Goal: Information Seeking & Learning: Learn about a topic

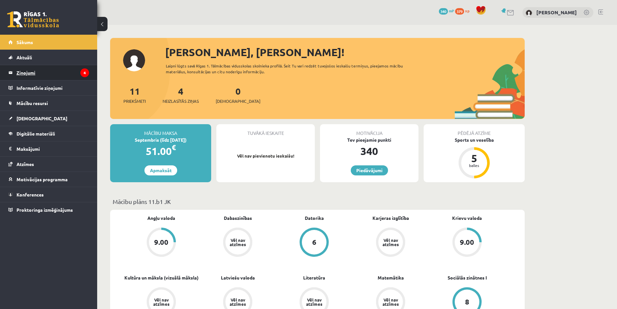
click at [70, 74] on legend "Ziņojumi 4" at bounding box center [53, 72] width 73 height 15
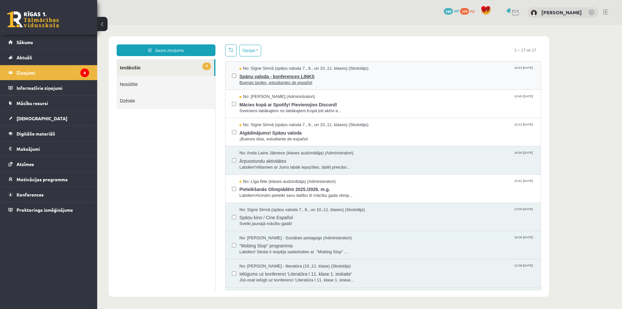
click at [286, 76] on span "Spāņu valoda - konferences LINKS" at bounding box center [386, 76] width 295 height 8
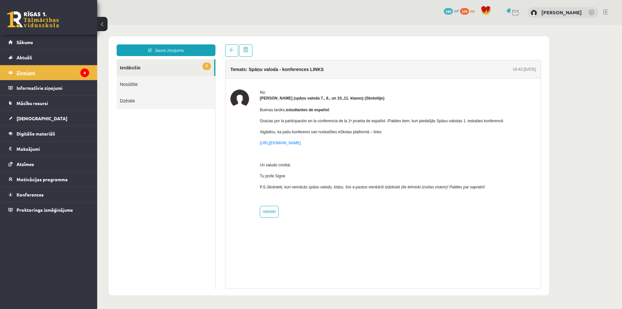
click at [52, 77] on legend "Ziņojumi 4" at bounding box center [53, 72] width 73 height 15
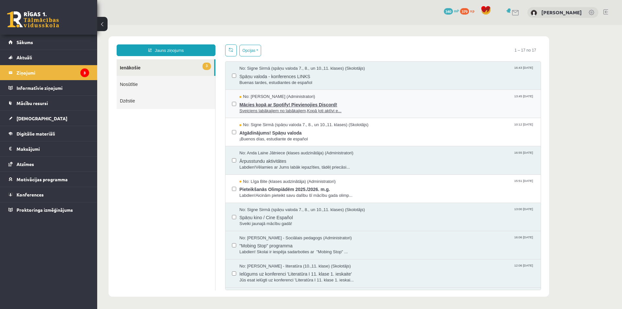
click at [291, 108] on span "Sveiciens labākajiem no labākajiem,Kopā ļoti aktīvi e..." at bounding box center [386, 111] width 295 height 6
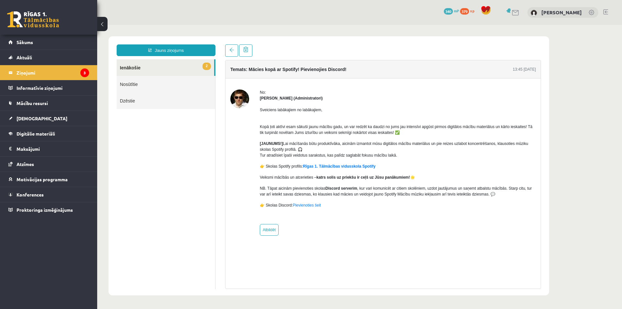
drag, startPoint x: 436, startPoint y: 172, endPoint x: 410, endPoint y: 170, distance: 26.6
click at [410, 170] on div "Sveiciens labākajiem no labākajiem, Kopā ļoti aktīvi esam sākuši jaunu mācību g…" at bounding box center [398, 160] width 276 height 118
click at [42, 66] on legend "Ziņojumi 3" at bounding box center [53, 72] width 73 height 15
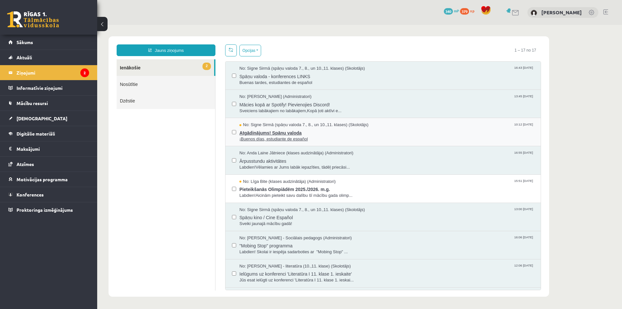
click at [306, 133] on span "Atgādinājums! Spāņu valoda" at bounding box center [386, 132] width 295 height 8
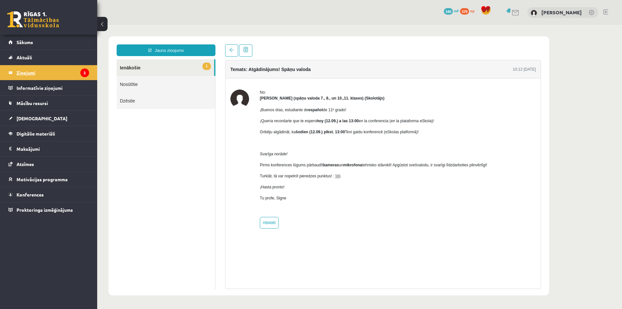
click at [76, 74] on legend "Ziņojumi 2" at bounding box center [53, 72] width 73 height 15
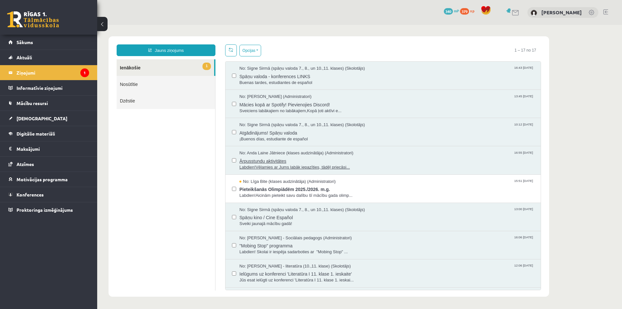
click at [381, 161] on span "Ārpusstundu aktivitātes" at bounding box center [386, 160] width 295 height 8
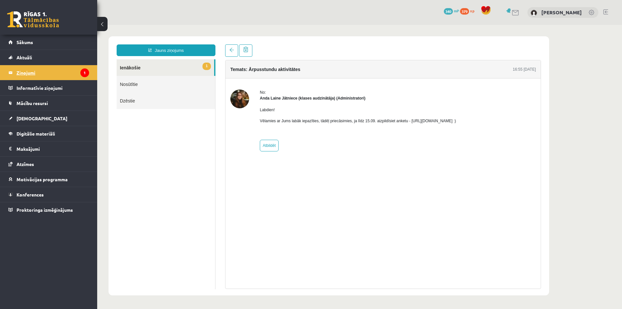
click at [78, 76] on legend "Ziņojumi 1" at bounding box center [53, 72] width 73 height 15
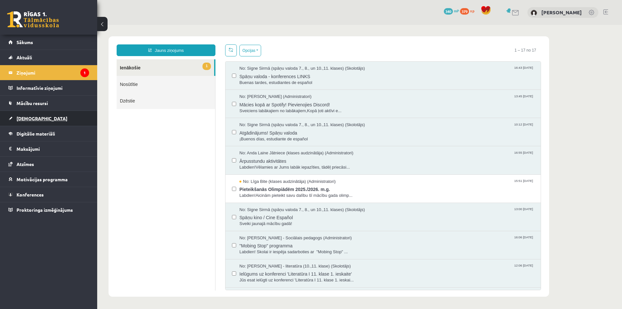
click at [72, 119] on link "[DEMOGRAPHIC_DATA]" at bounding box center [48, 118] width 81 height 15
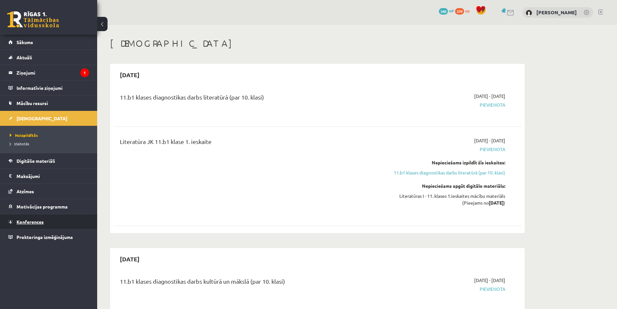
click at [54, 217] on link "Konferences" at bounding box center [48, 221] width 81 height 15
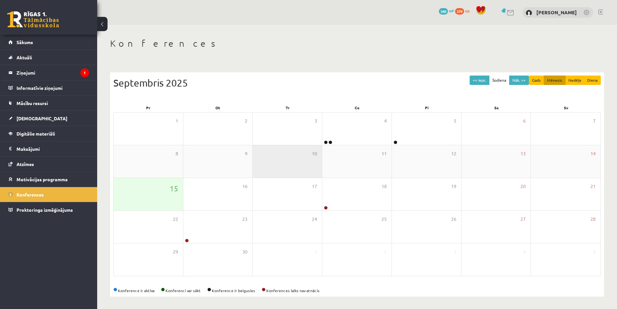
scroll to position [1, 0]
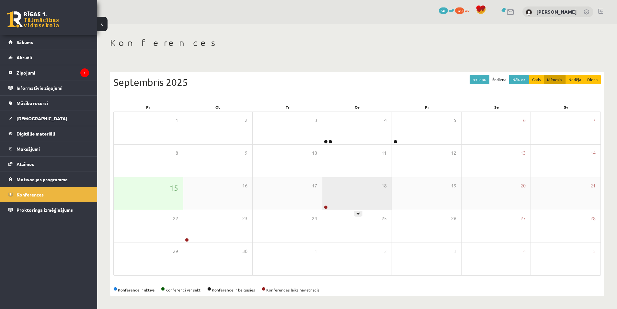
click at [324, 205] on div at bounding box center [325, 207] width 6 height 5
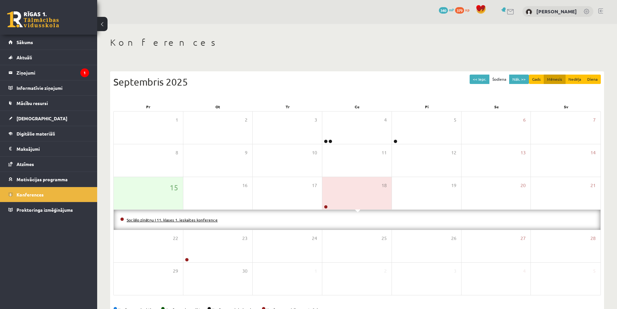
click at [199, 221] on link "Sociālo zinātņu I 11. klases 1. ieskaites konference" at bounding box center [172, 219] width 91 height 5
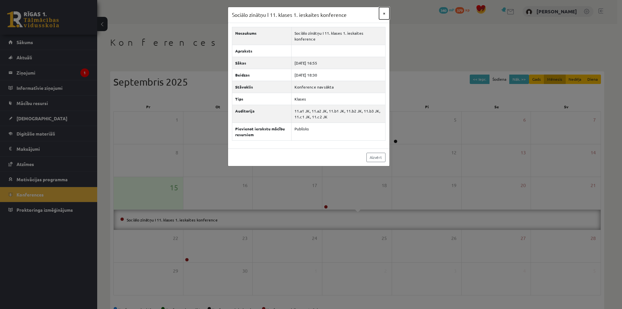
click at [384, 15] on button "×" at bounding box center [384, 13] width 10 height 12
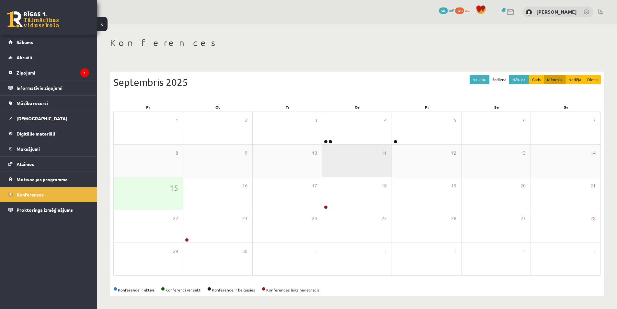
scroll to position [0, 0]
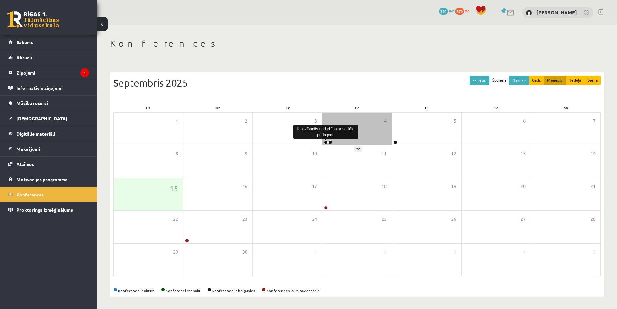
drag, startPoint x: 327, startPoint y: 141, endPoint x: 324, endPoint y: 136, distance: 6.0
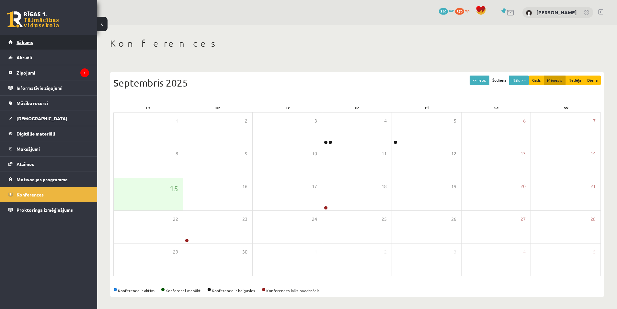
click at [39, 48] on link "Sākums" at bounding box center [48, 42] width 81 height 15
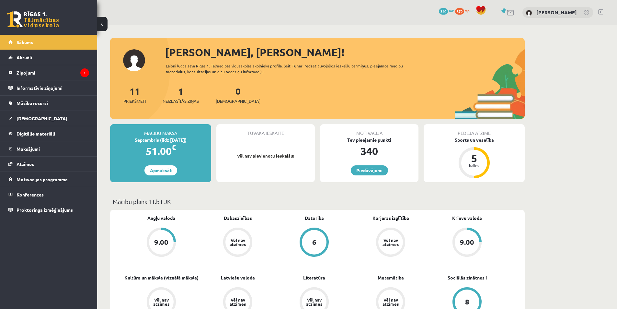
click at [601, 12] on link at bounding box center [600, 11] width 5 height 5
